Goal: Transaction & Acquisition: Download file/media

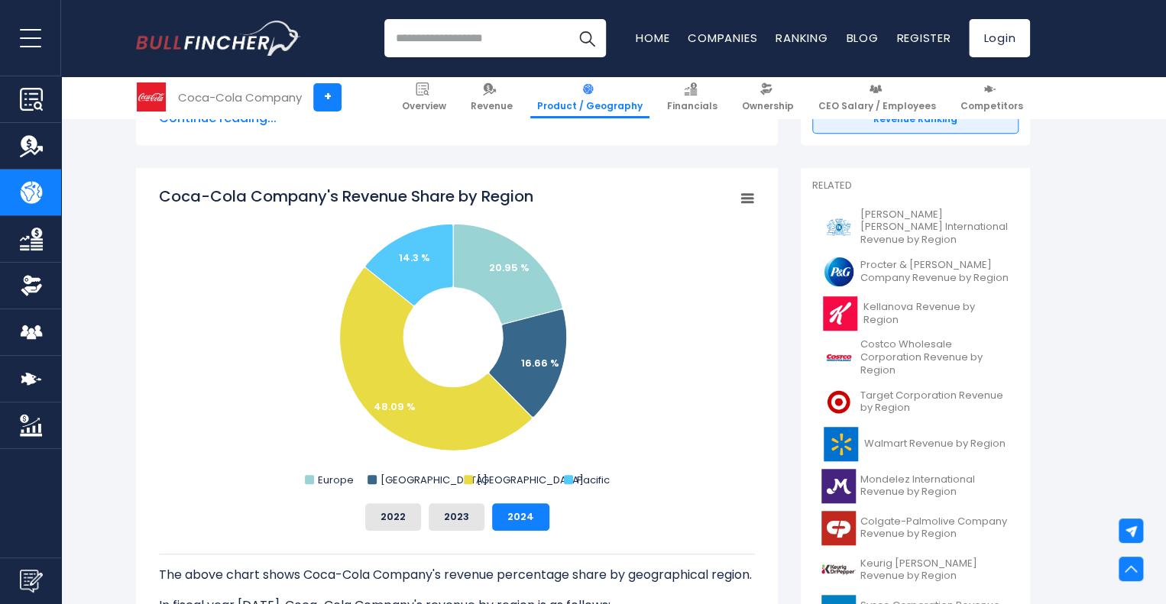
scroll to position [354, 0]
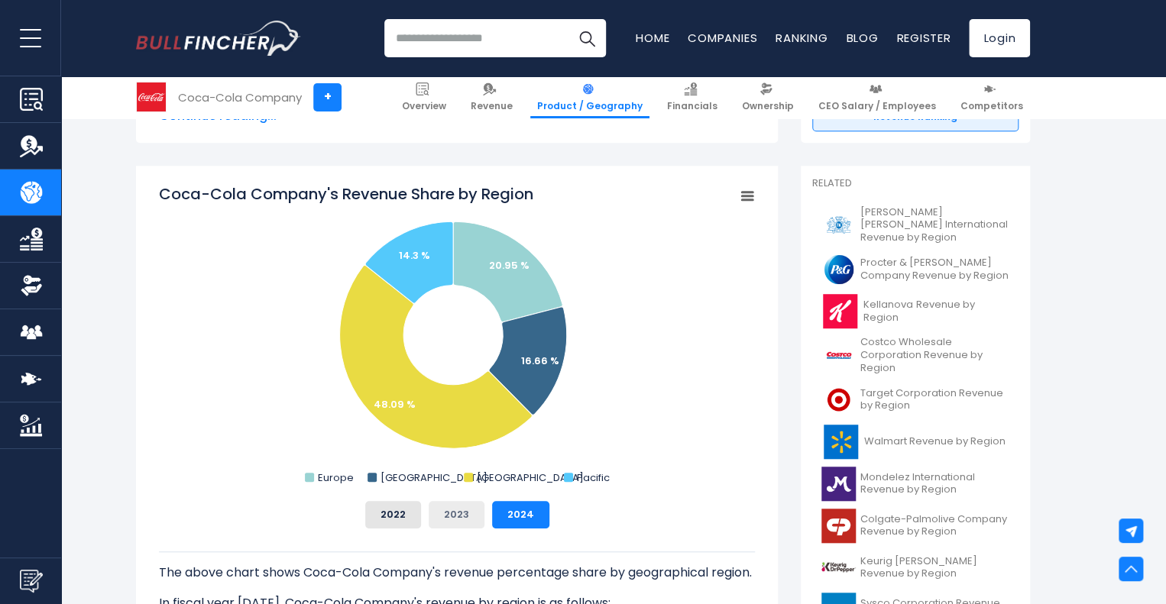
click at [471, 516] on button "2023" at bounding box center [456, 514] width 56 height 27
click at [531, 510] on button "2024" at bounding box center [520, 514] width 57 height 27
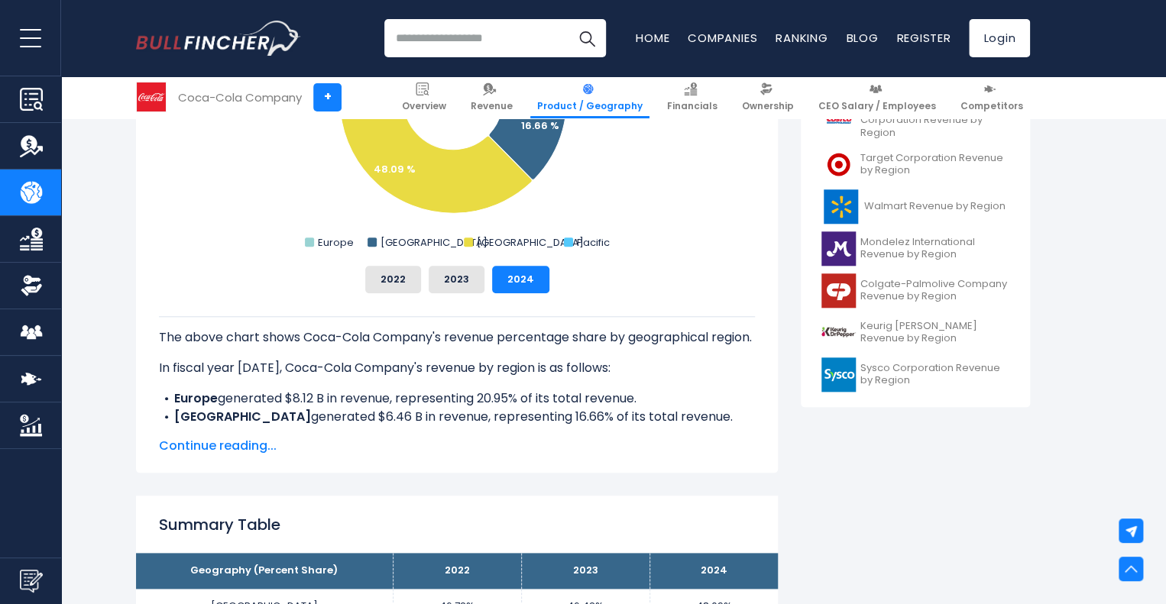
scroll to position [588, 0]
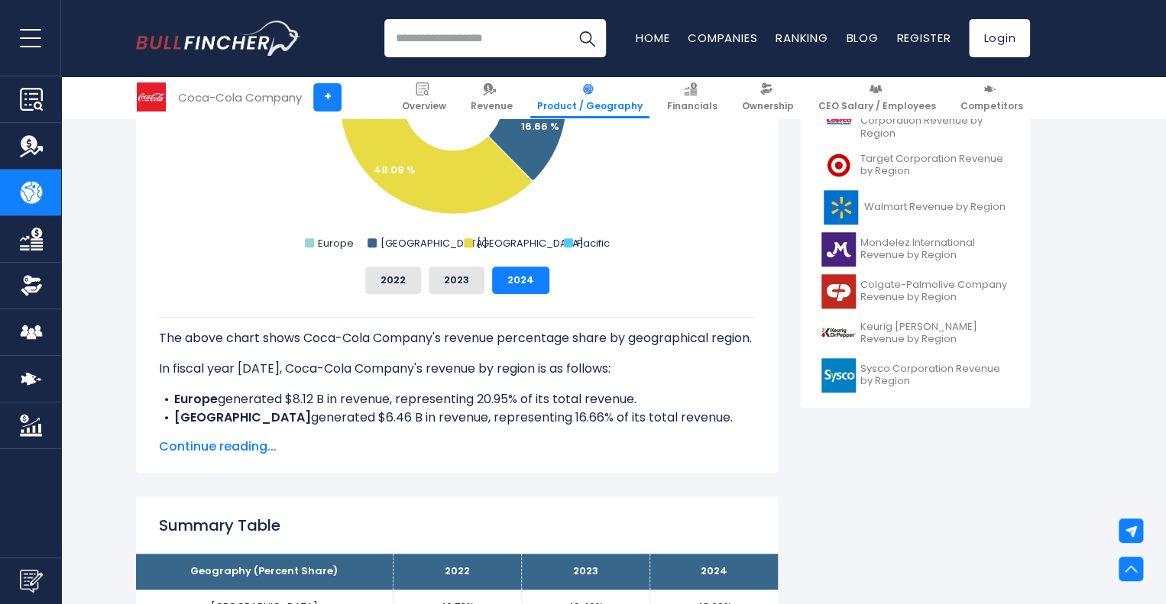
click at [712, 213] on rect "Coca-Cola Company's Revenue Share by Region" at bounding box center [457, 102] width 596 height 306
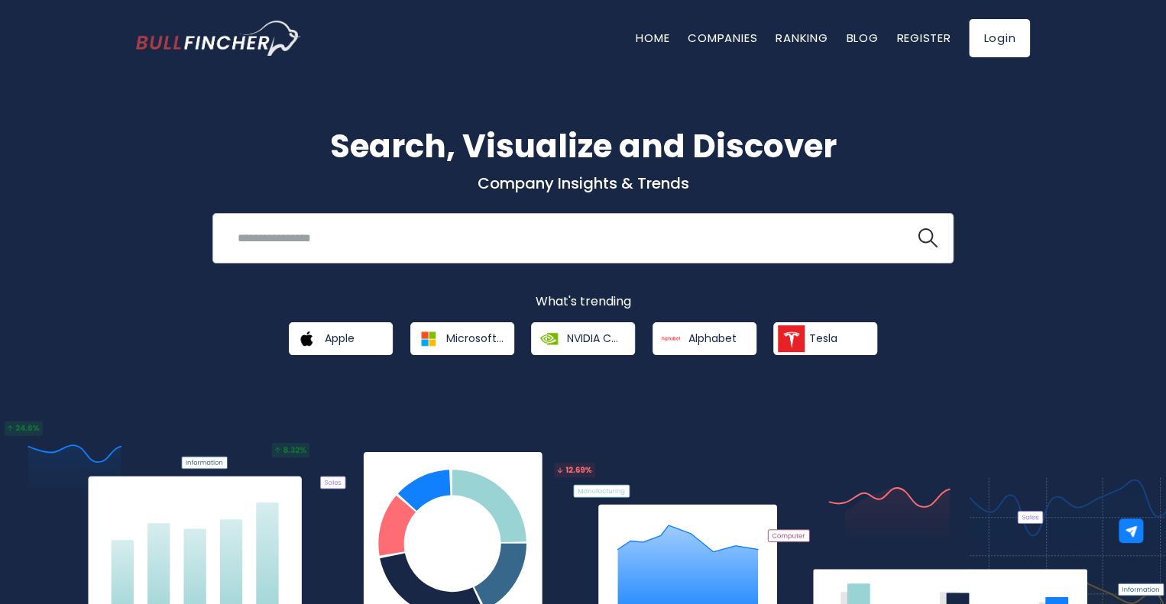
click at [461, 241] on input "search" at bounding box center [563, 238] width 671 height 28
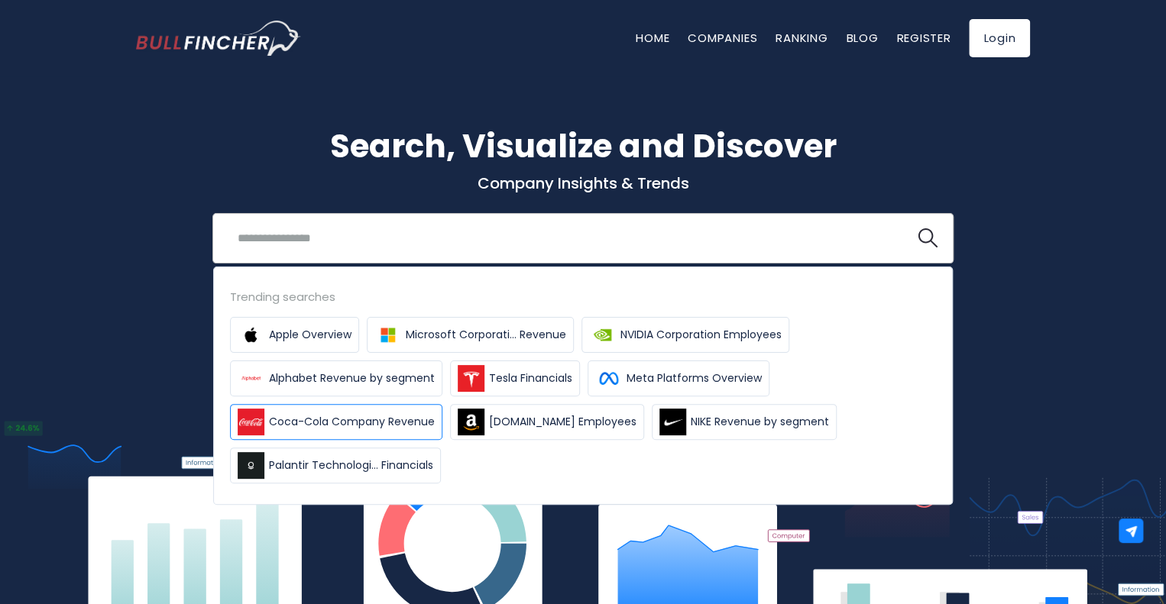
click at [319, 425] on span "Coca-Cola Company Revenue" at bounding box center [352, 422] width 166 height 16
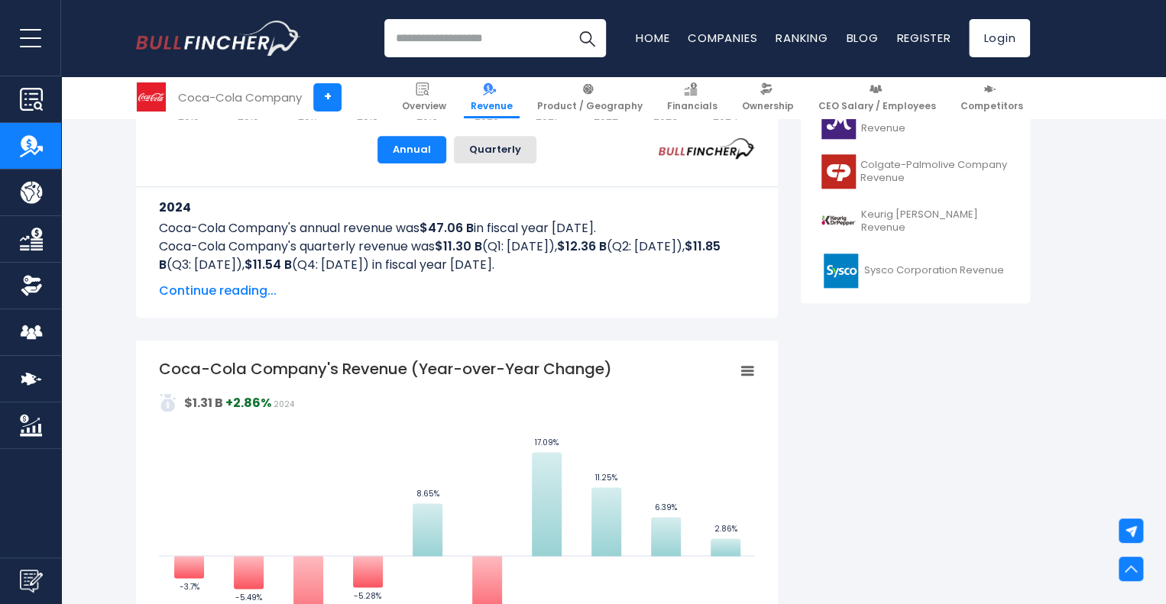
scroll to position [704, 0]
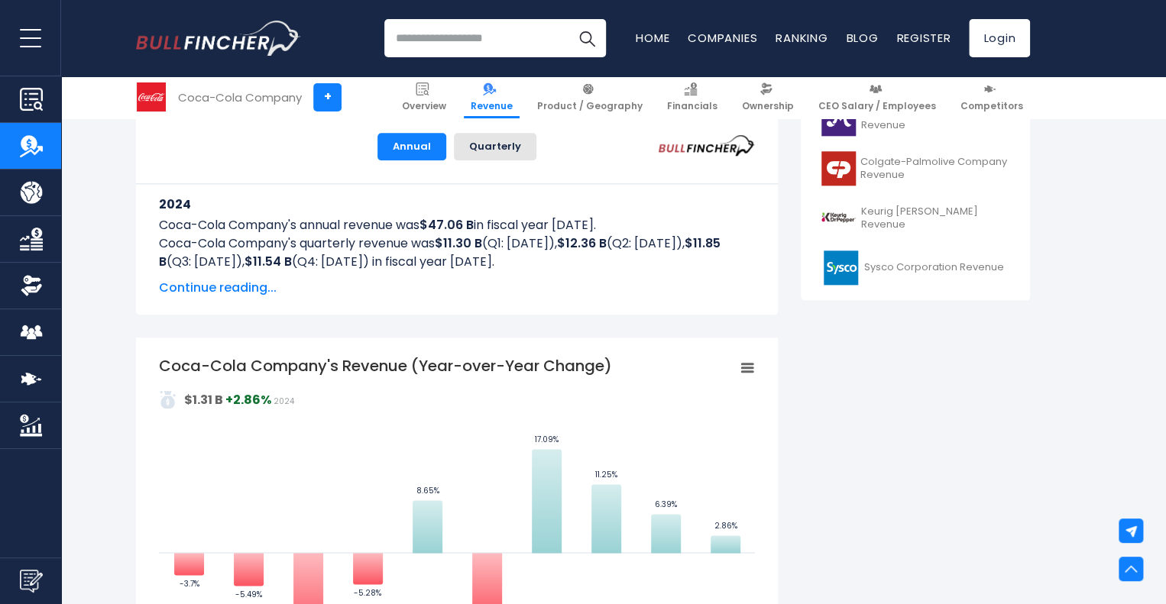
click at [616, 103] on span "Product / Geography" at bounding box center [589, 106] width 105 height 12
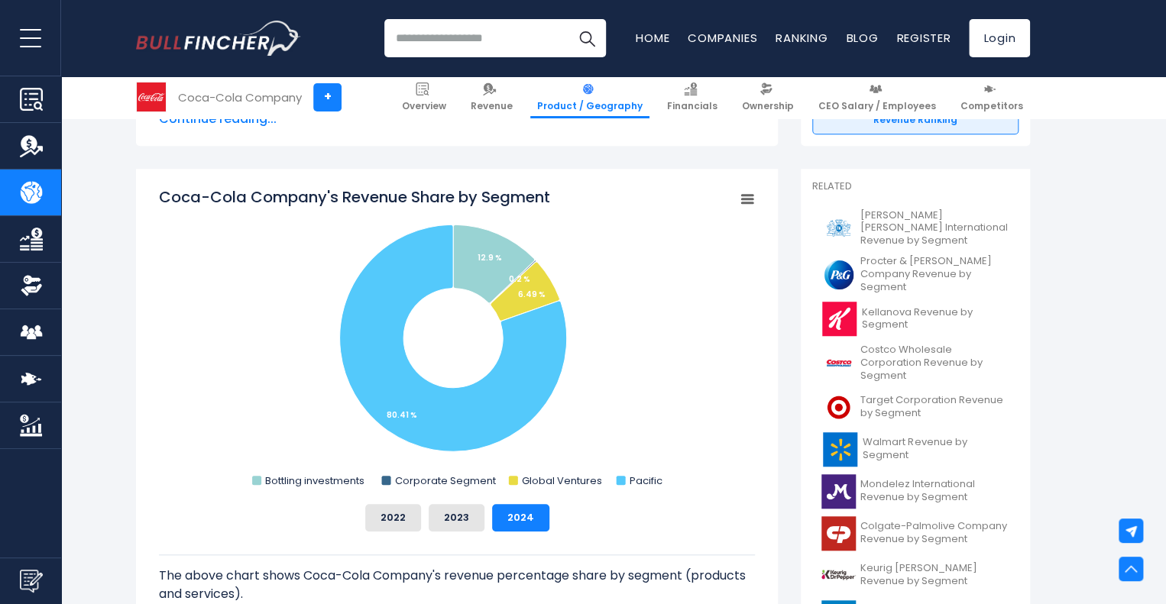
scroll to position [367, 0]
click at [471, 520] on button "2023" at bounding box center [456, 516] width 56 height 27
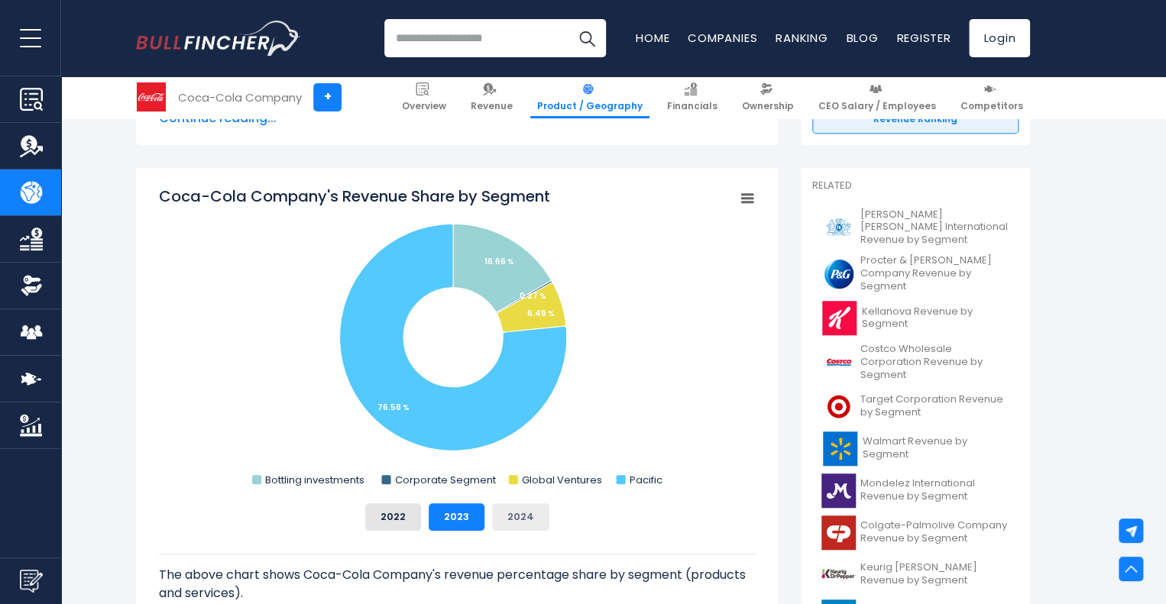
click at [509, 517] on button "2024" at bounding box center [520, 516] width 57 height 27
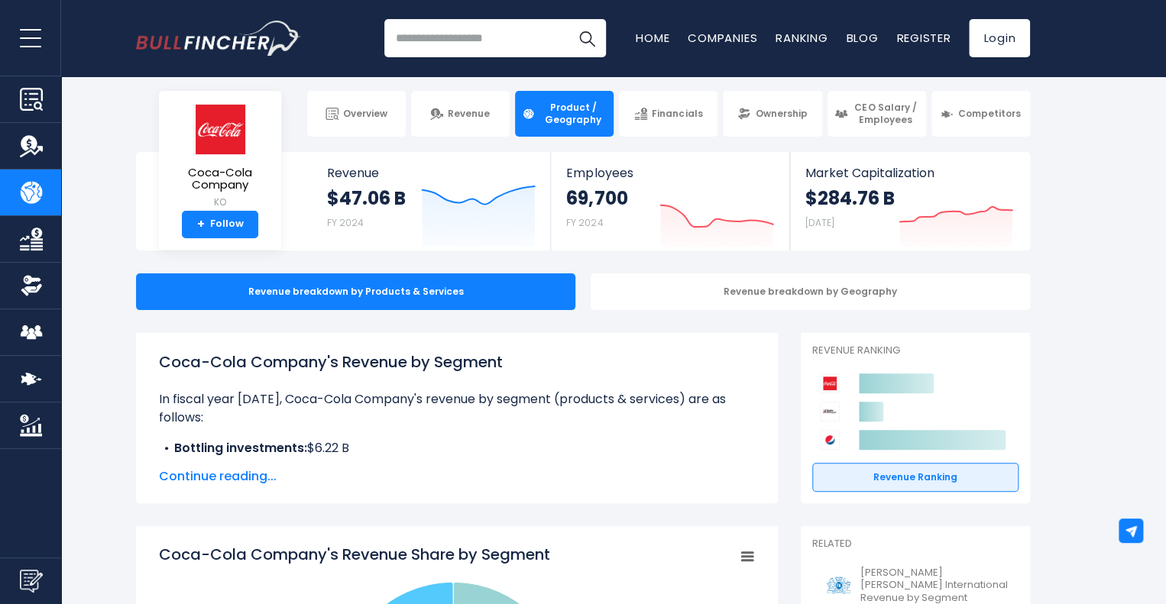
scroll to position [0, 0]
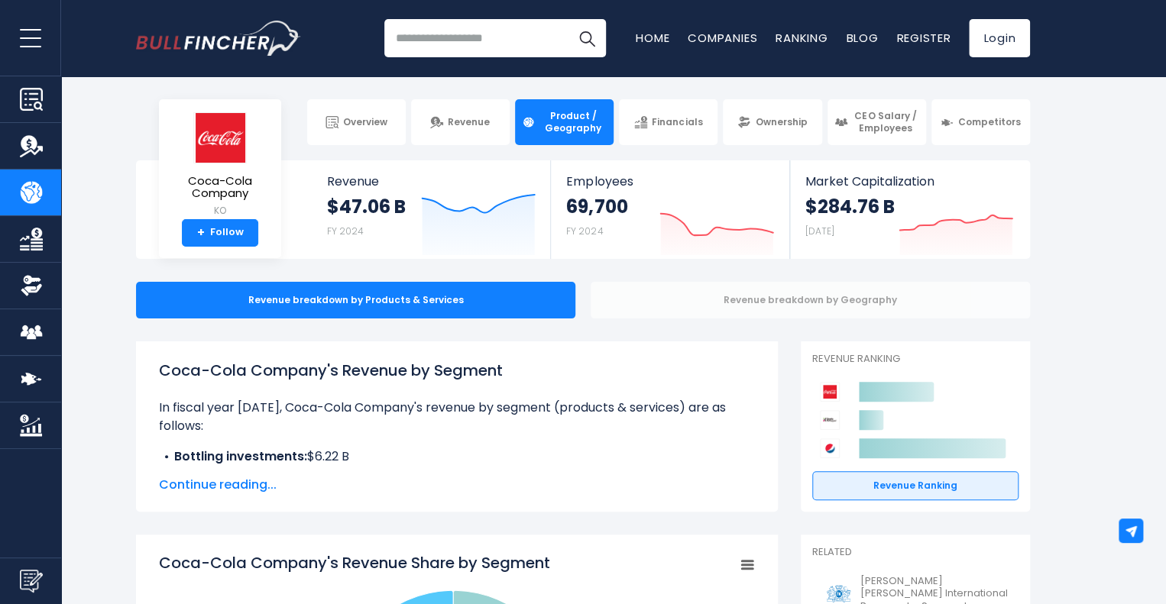
click at [720, 296] on div "Revenue breakdown by Geography" at bounding box center [809, 300] width 439 height 37
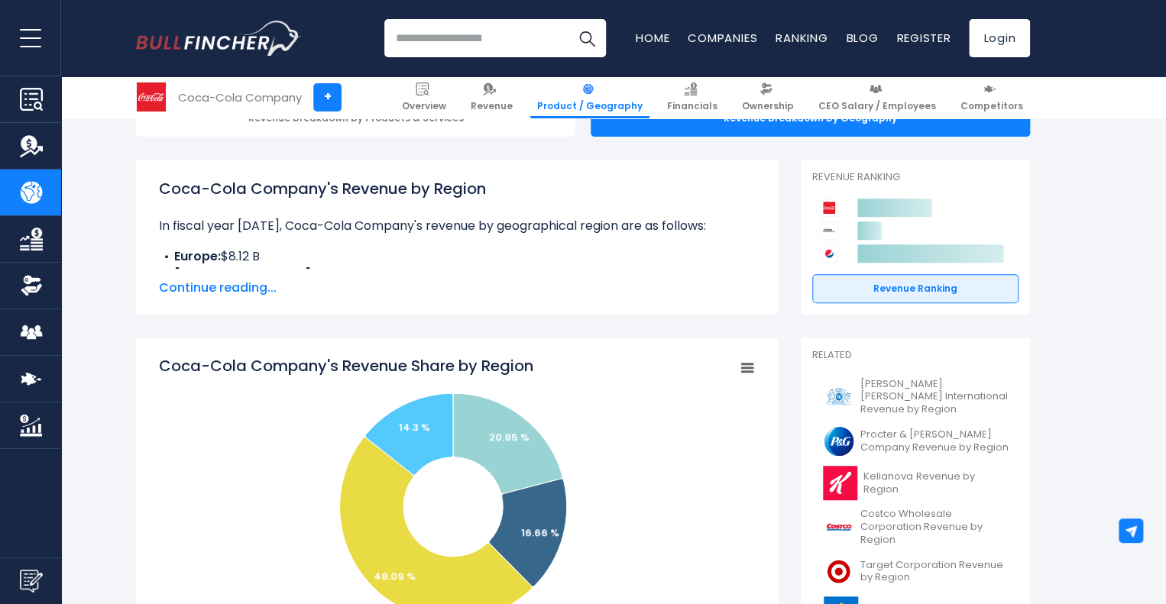
scroll to position [183, 0]
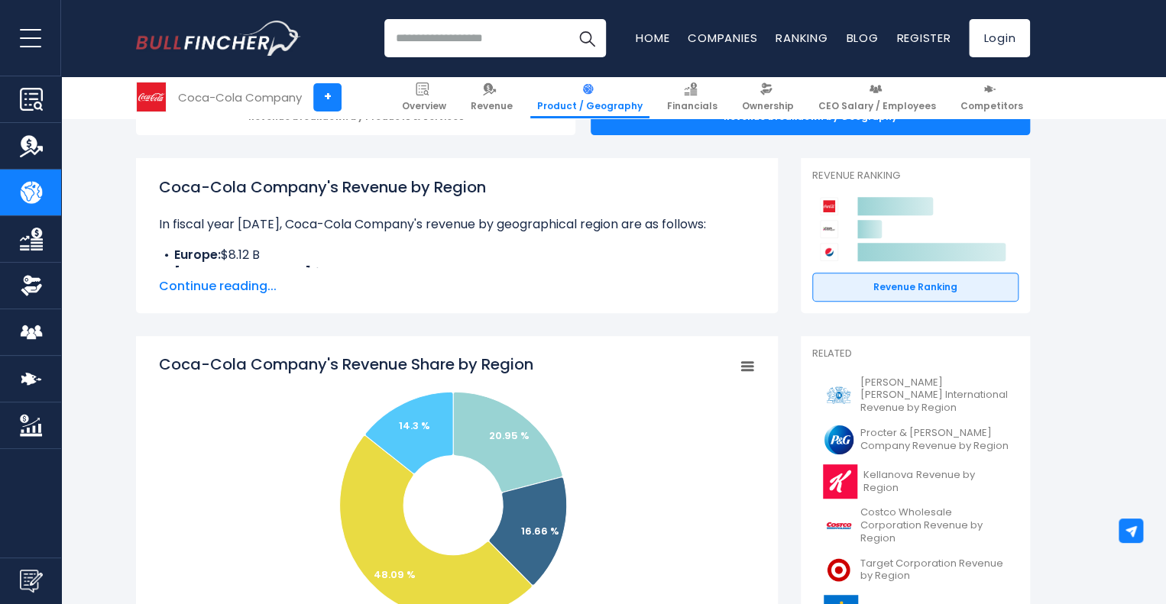
click at [260, 283] on span "Continue reading..." at bounding box center [457, 286] width 596 height 18
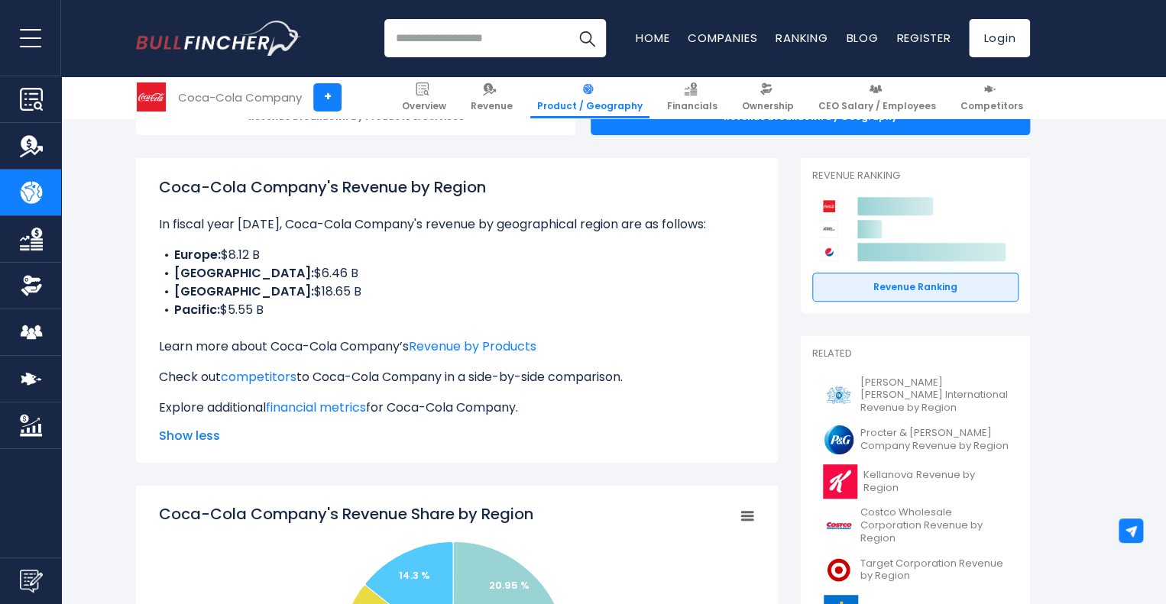
click at [723, 332] on div "Coca-Cola Company's Revenue by Region In fiscal year [DATE], Coca-Cola Company'…" at bounding box center [457, 296] width 596 height 241
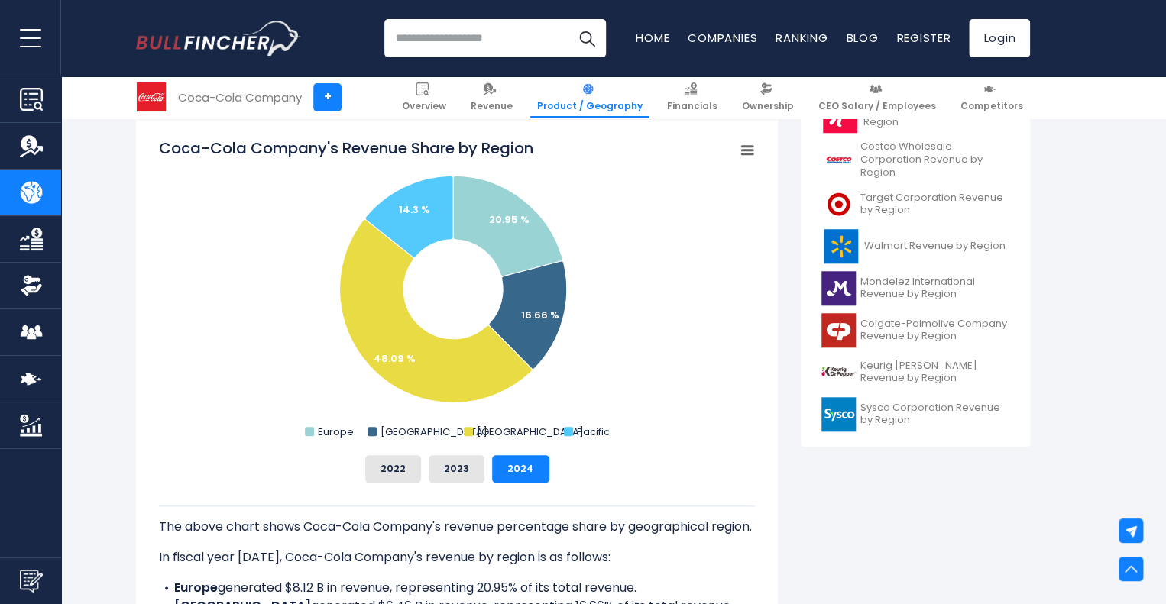
scroll to position [550, 0]
drag, startPoint x: 452, startPoint y: 278, endPoint x: 257, endPoint y: 293, distance: 196.1
click at [257, 293] on rect "Coca-Cola Company's Revenue Share by Region" at bounding box center [457, 290] width 596 height 306
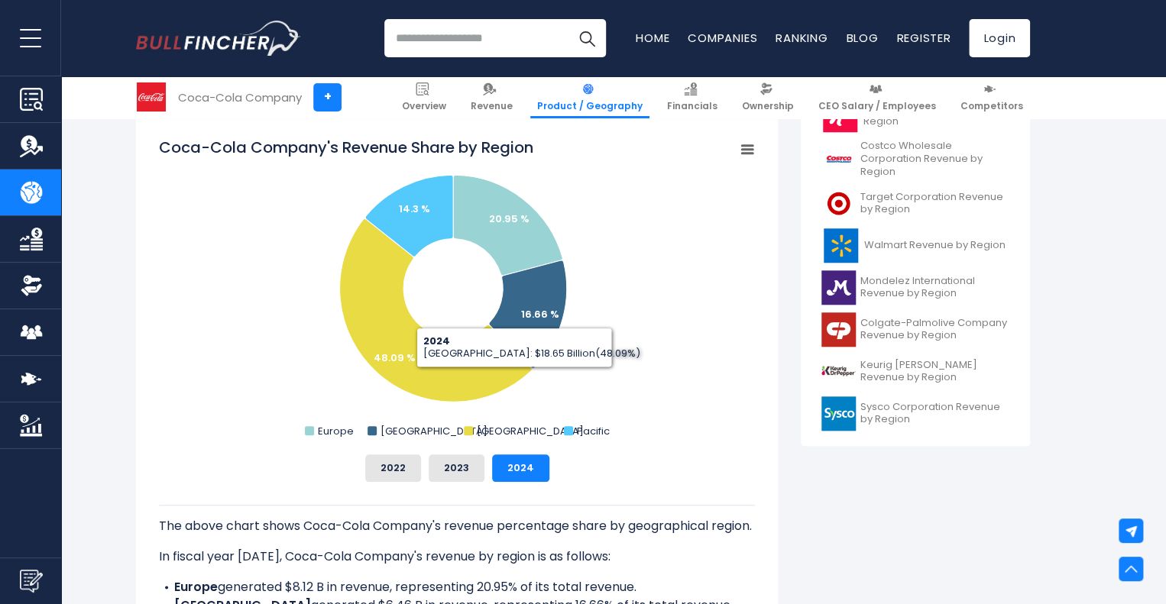
click at [751, 160] on rect "Coca-Cola Company's Revenue Share by Region" at bounding box center [457, 290] width 596 height 306
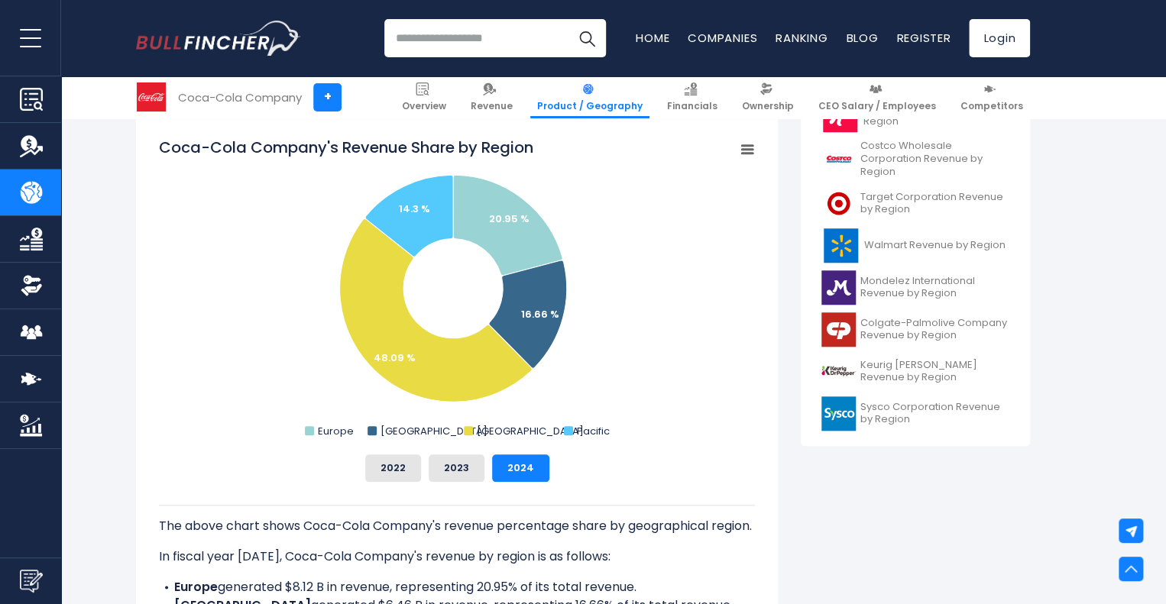
click at [751, 157] on rect "Coca-Cola Company's Revenue Share by Region" at bounding box center [746, 149] width 21 height 21
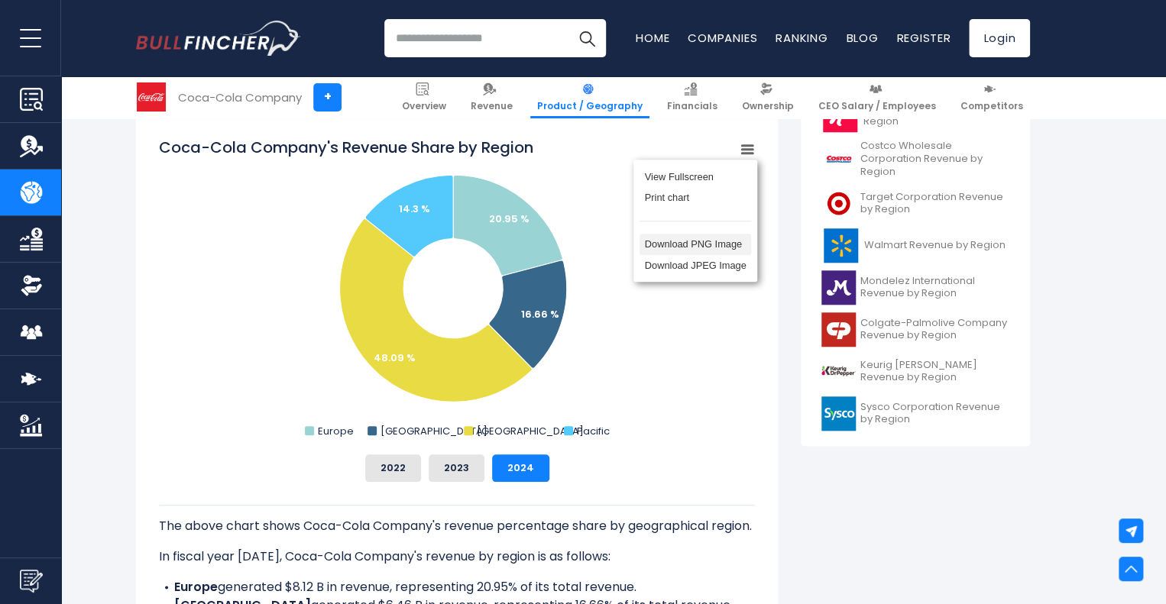
click at [700, 251] on li "Download PNG Image" at bounding box center [695, 244] width 112 height 21
